Goal: Task Accomplishment & Management: Manage account settings

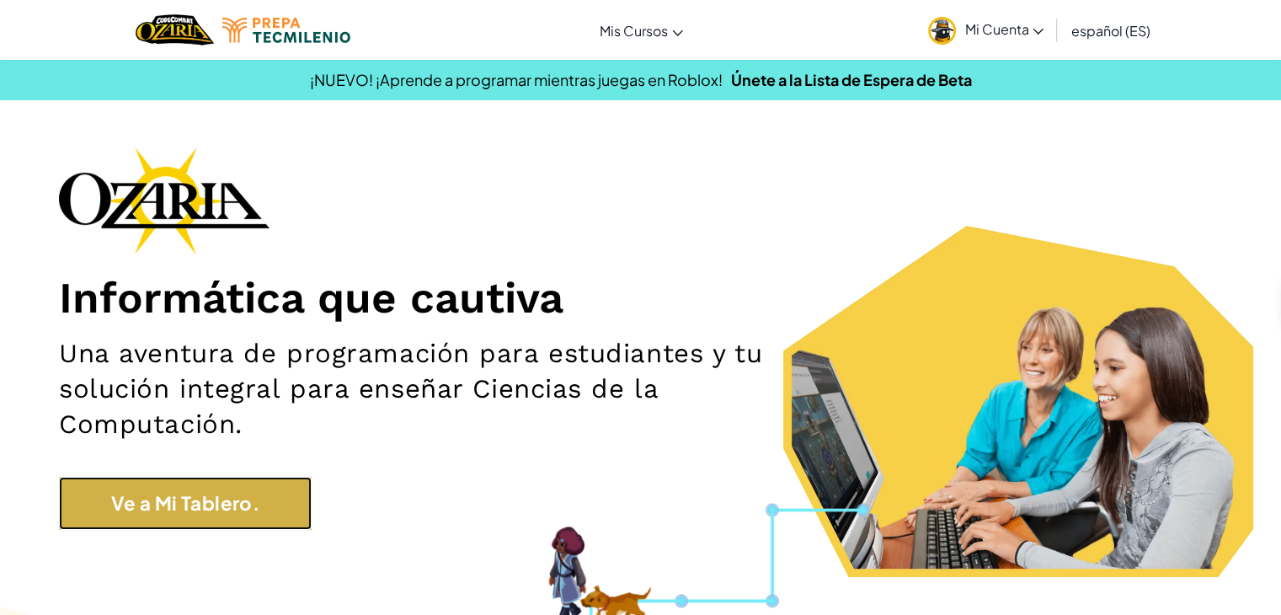
click at [195, 520] on link "Ve a Mi Tablero." at bounding box center [185, 503] width 253 height 53
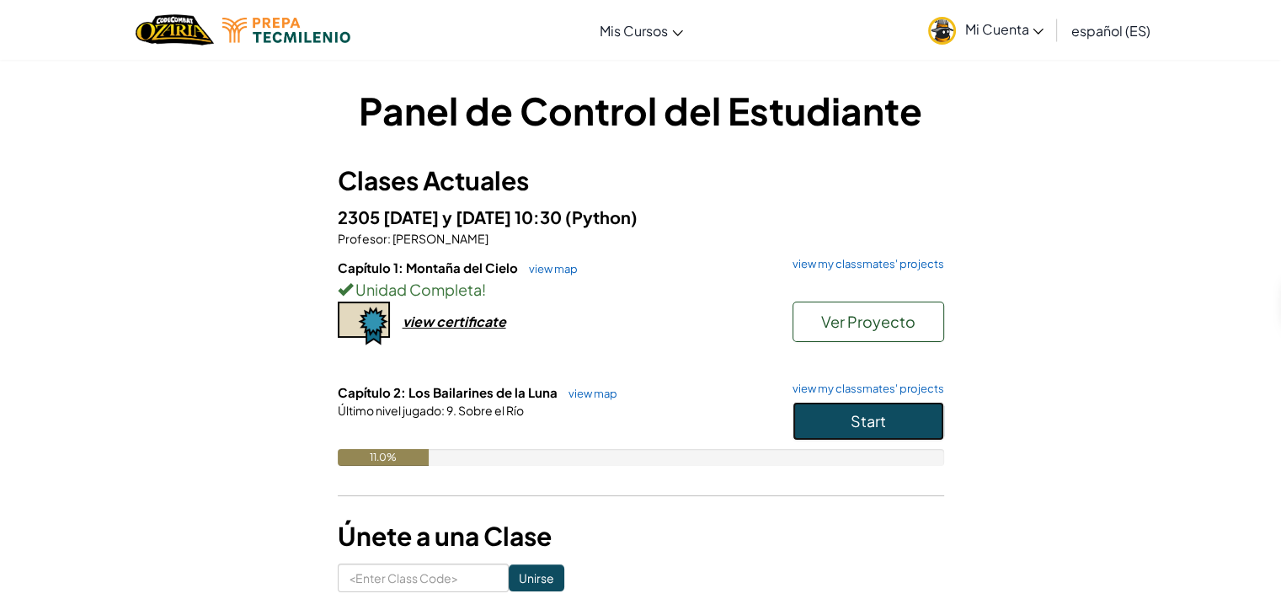
click at [844, 430] on button "Start" at bounding box center [868, 421] width 152 height 39
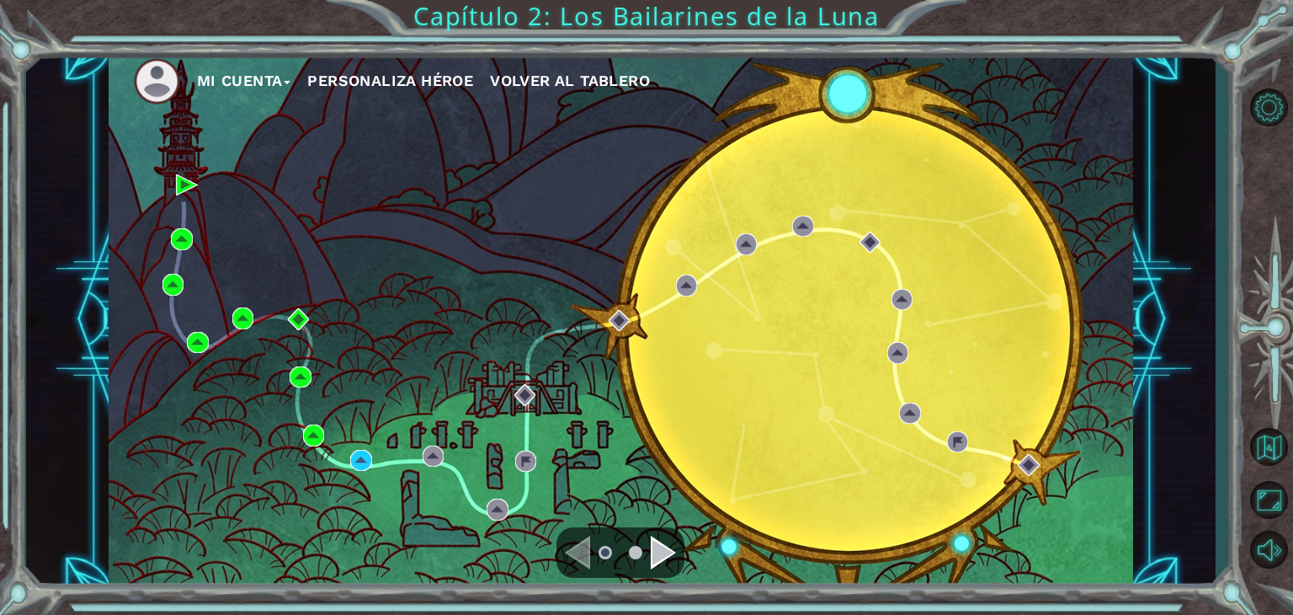
click at [231, 89] on button "Mi Cuenta" at bounding box center [244, 80] width 94 height 25
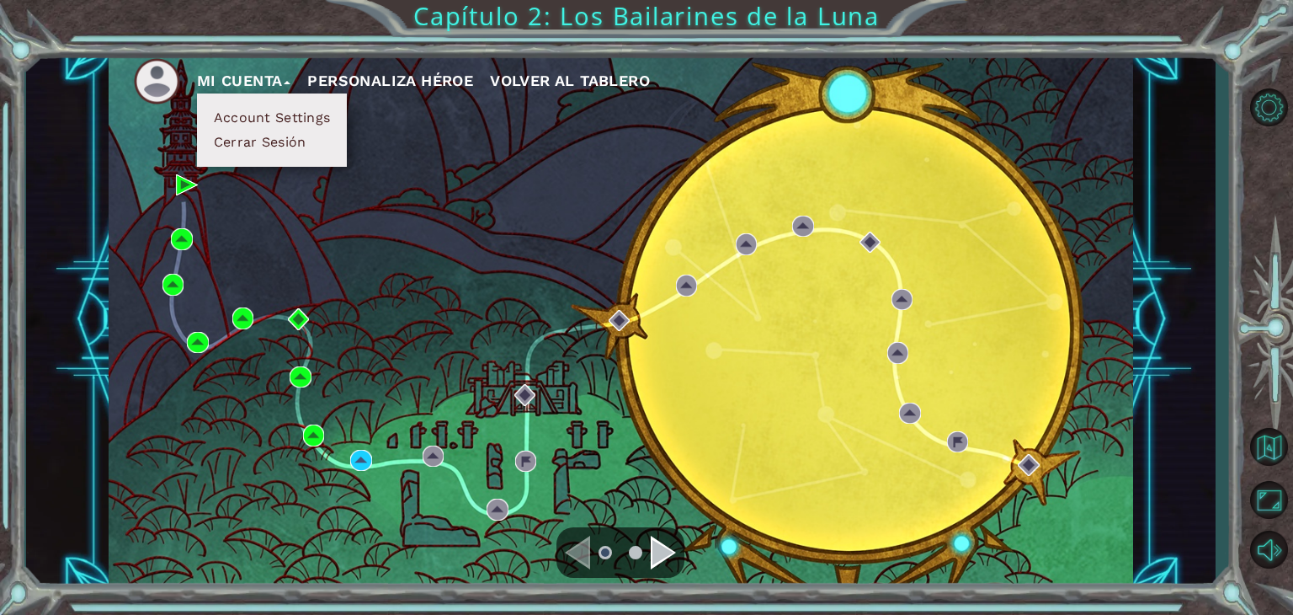
click at [265, 115] on button "Account Settings" at bounding box center [272, 118] width 126 height 19
